Goal: Find contact information: Find contact information

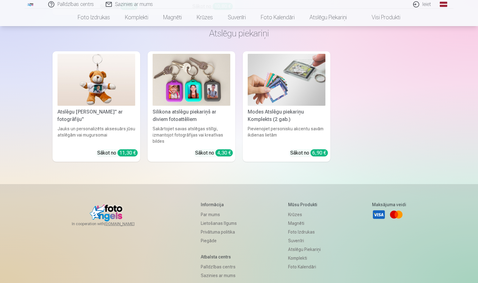
scroll to position [1836, 0]
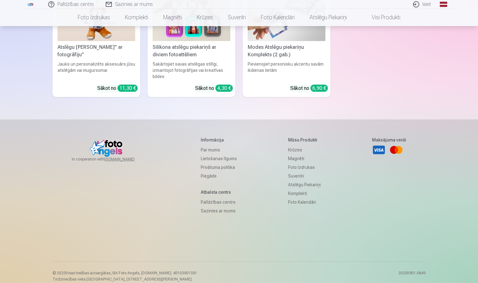
click at [208, 145] on link "Par mums" at bounding box center [219, 149] width 36 height 9
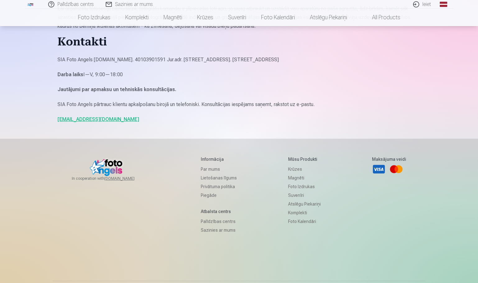
scroll to position [554, 0]
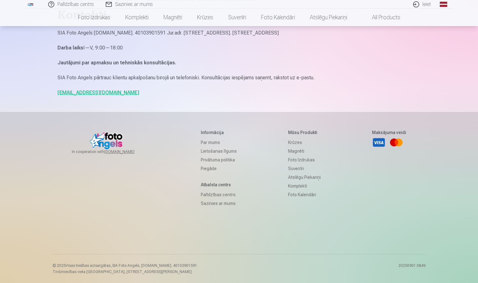
click at [216, 149] on link "Lietošanas līgums" at bounding box center [219, 151] width 36 height 9
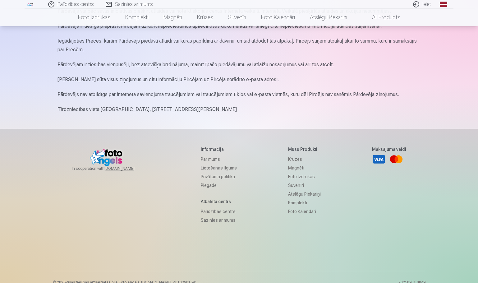
scroll to position [746, 0]
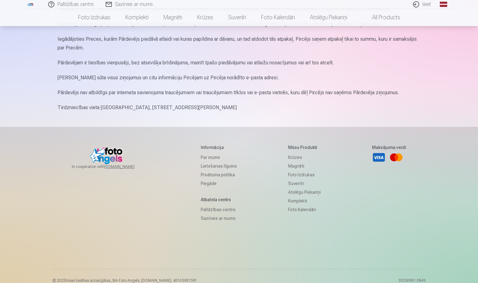
click at [217, 179] on link "Privātuma politika" at bounding box center [219, 174] width 36 height 9
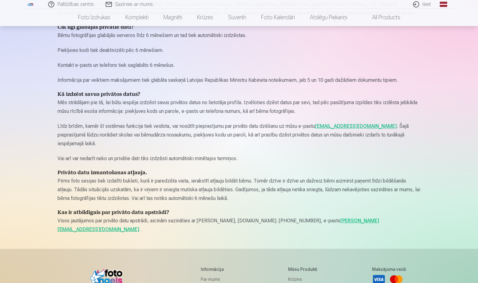
scroll to position [855, 0]
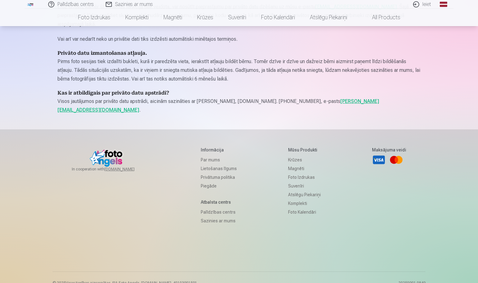
click at [201, 181] on link "Piegāde" at bounding box center [219, 185] width 36 height 9
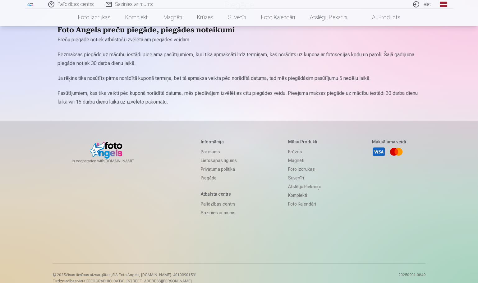
scroll to position [62, 0]
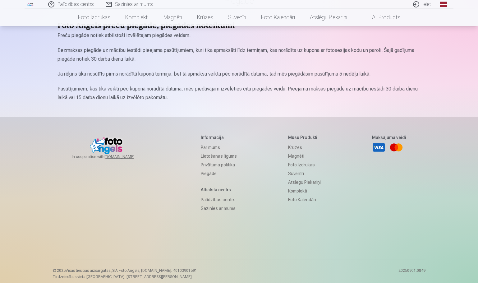
click at [201, 145] on link "Par mums" at bounding box center [219, 147] width 36 height 9
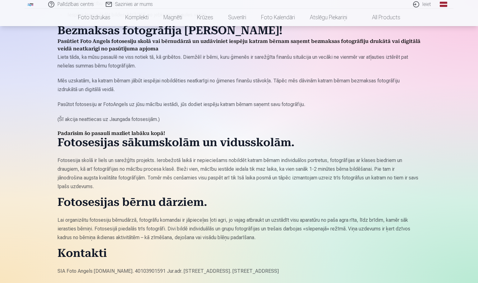
scroll to position [373, 0]
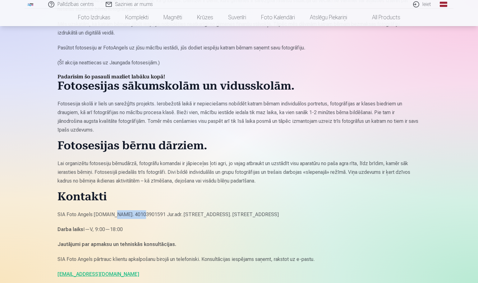
drag, startPoint x: 110, startPoint y: 214, endPoint x: 144, endPoint y: 222, distance: 34.4
click at [140, 218] on p "SIA Foto Angels [DOMAIN_NAME]. 40103901591 Jur.adr. [STREET_ADDRESS]. [STREET_A…" at bounding box center [238, 214] width 363 height 9
copy p "40103901591"
